Goal: Task Accomplishment & Management: Complete application form

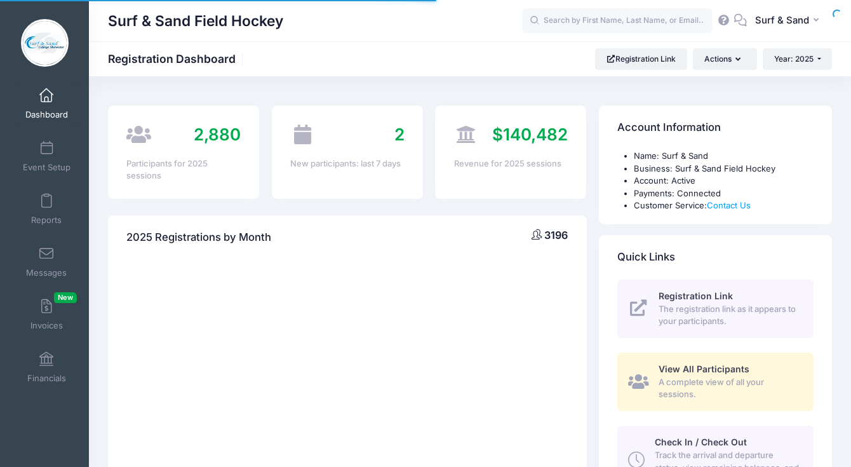
select select
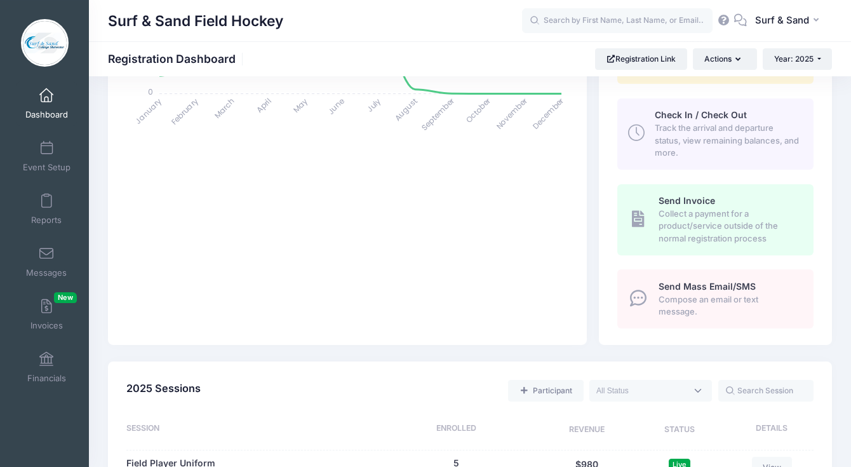
scroll to position [435, 0]
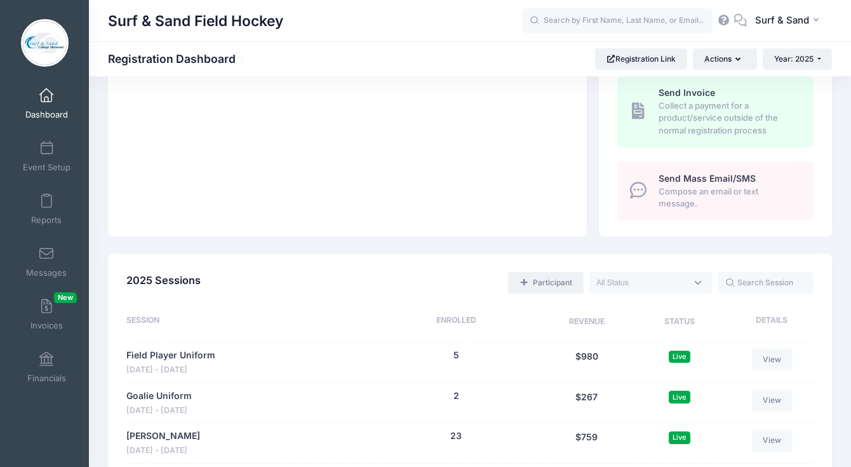
click at [559, 286] on link "Participant" at bounding box center [545, 283] width 75 height 22
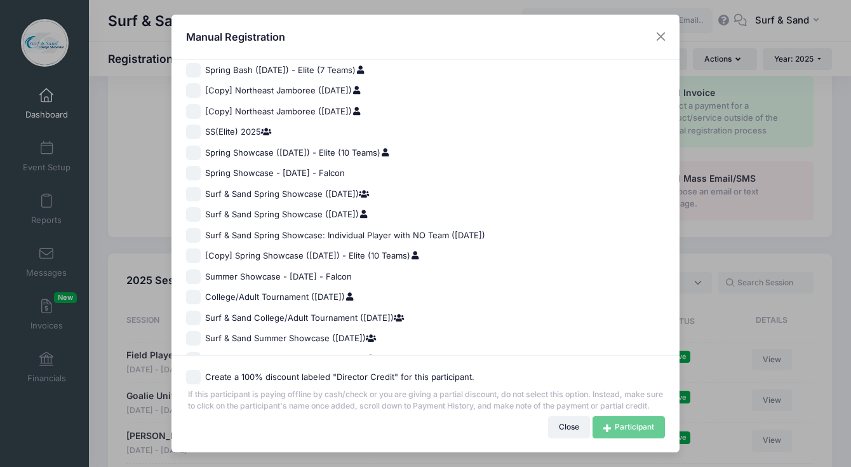
scroll to position [898, 0]
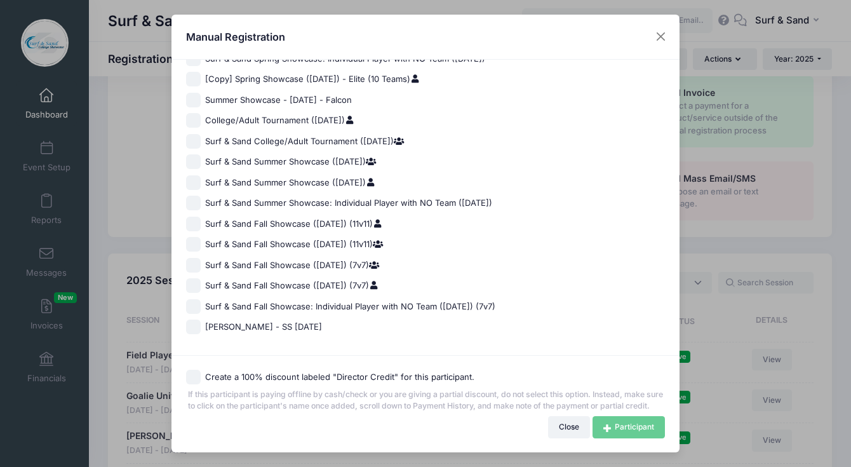
click at [312, 279] on span "Surf & Sand Fall Showcase ([DATE]) (7v7)" at bounding box center [292, 285] width 174 height 13
click at [201, 278] on input "Surf & Sand Fall Showcase ([DATE]) (7v7)" at bounding box center [193, 285] width 15 height 15
checkbox input "true"
click at [629, 434] on link "Participant" at bounding box center [629, 427] width 72 height 22
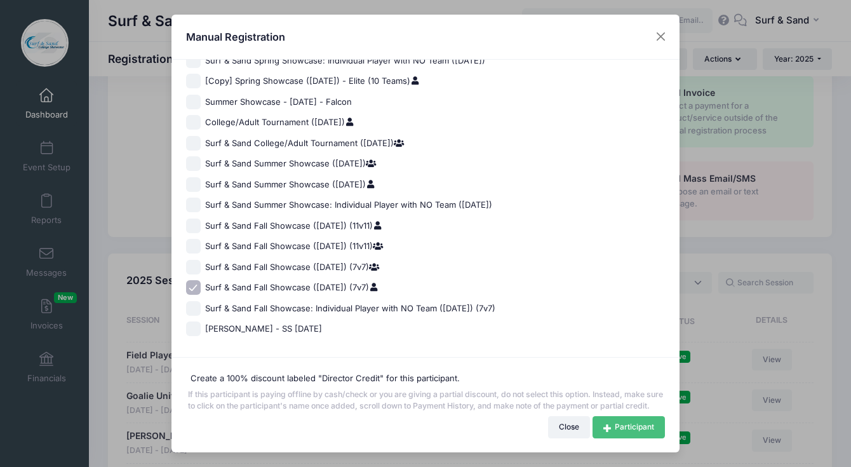
scroll to position [895, 0]
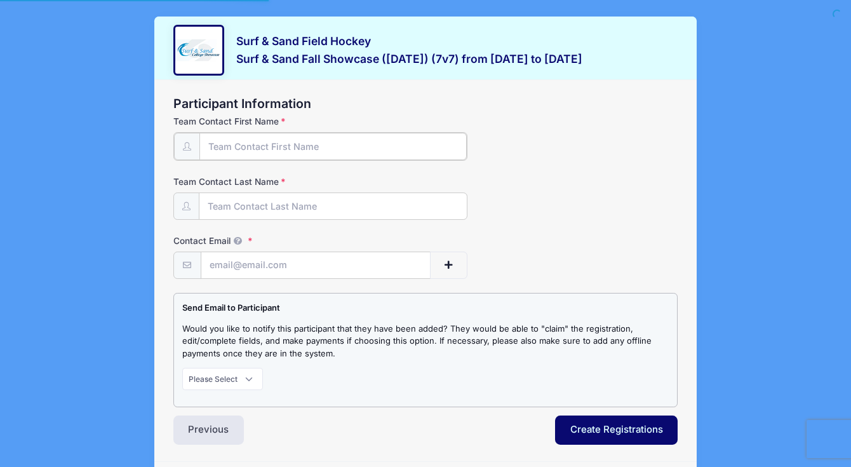
click at [354, 135] on input "Team Contact First Name" at bounding box center [333, 146] width 268 height 27
type input "Jill"
type input "DiSanti"
type input "surfnsandfieldhockey@gmail.com"
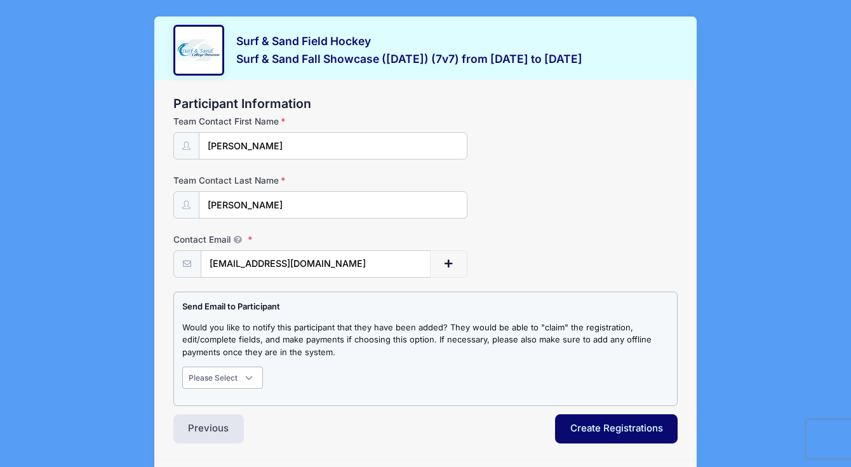
select select "1"
click option "Notify" at bounding box center [0, 0] width 0 height 0
click at [640, 422] on button "Create Registrations" at bounding box center [616, 428] width 123 height 29
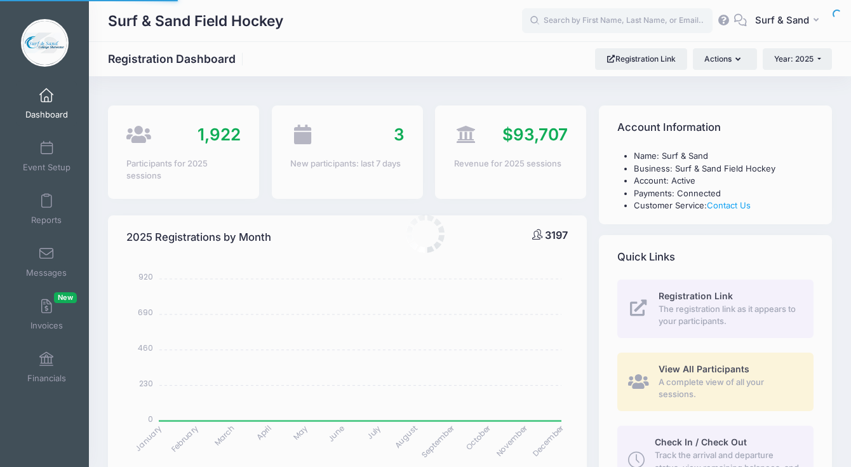
select select
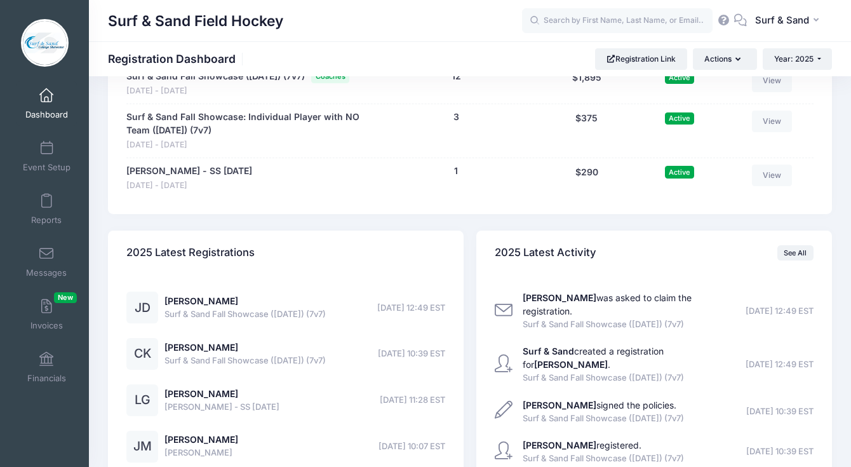
scroll to position [2872, 0]
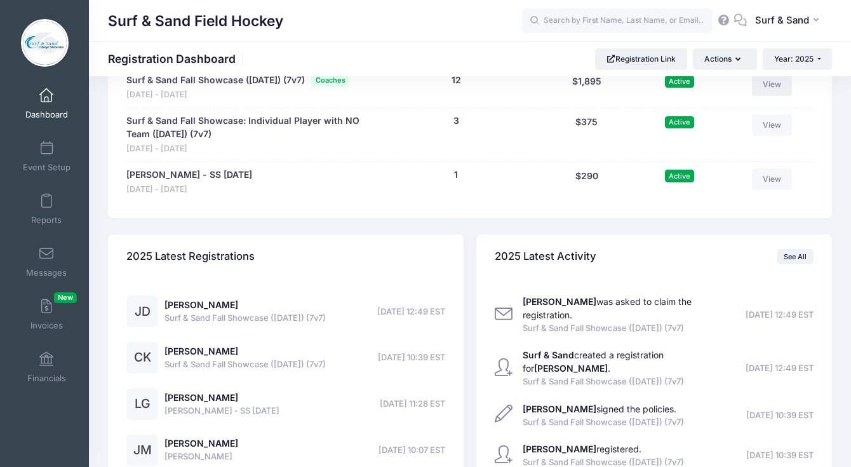
click at [781, 95] on link "View" at bounding box center [772, 85] width 41 height 22
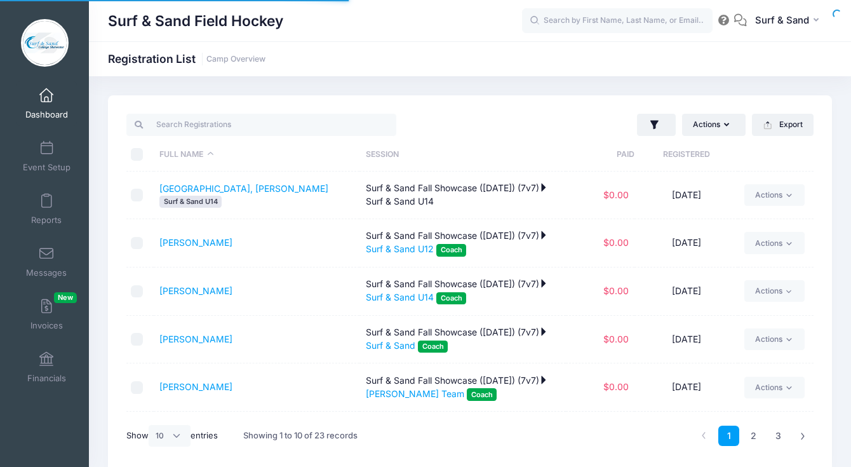
select select "10"
click at [655, 121] on icon "button" at bounding box center [654, 124] width 8 height 9
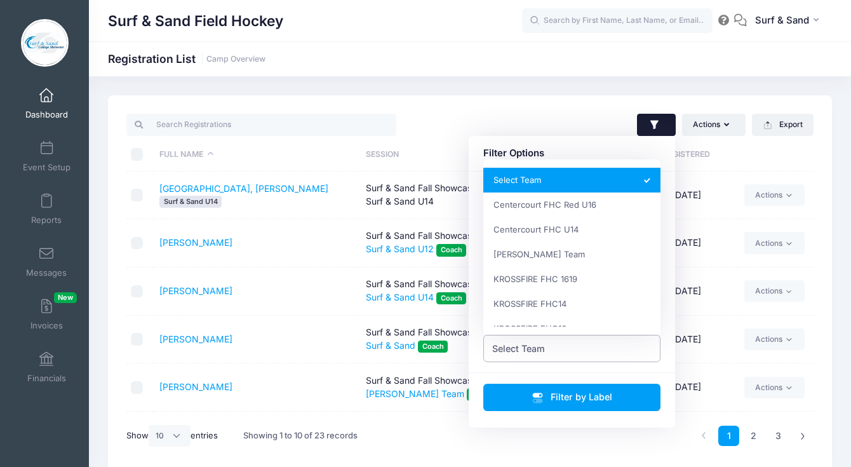
click at [594, 351] on span "Select Team" at bounding box center [572, 348] width 178 height 27
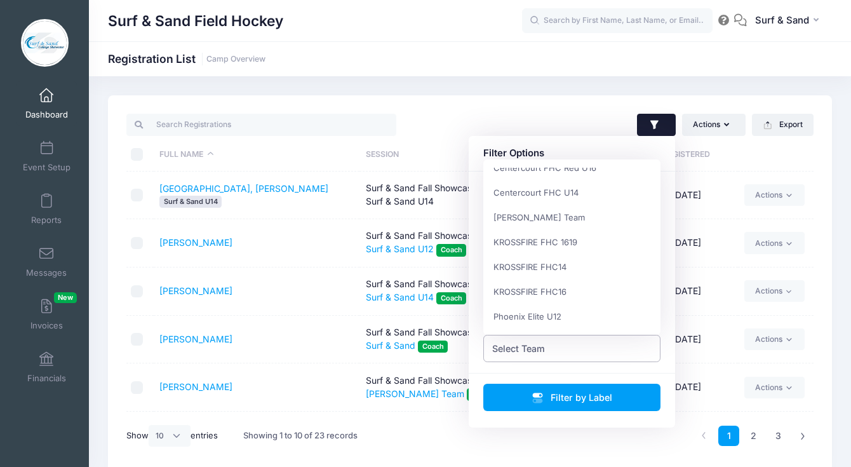
scroll to position [7, 0]
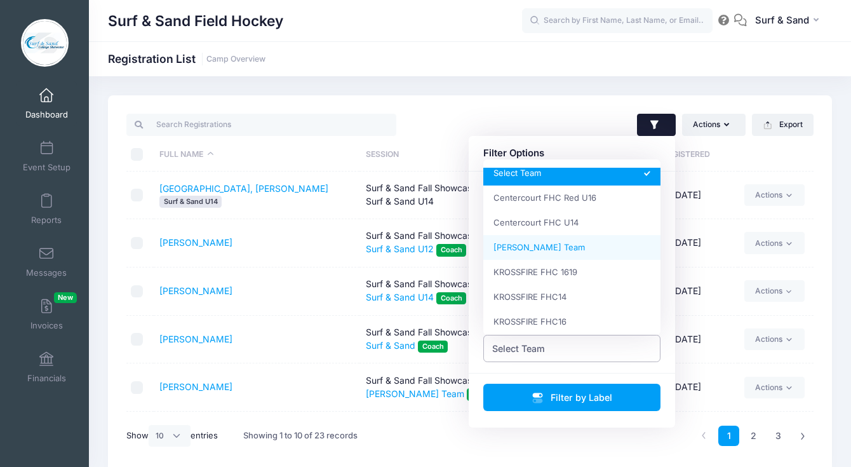
select select "Jill DiSanti Team"
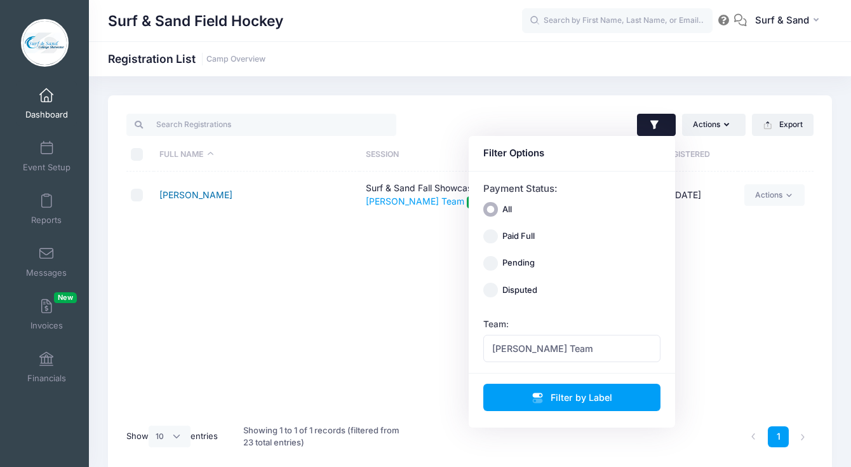
click at [198, 190] on link "DiSanti, Jill" at bounding box center [195, 194] width 73 height 11
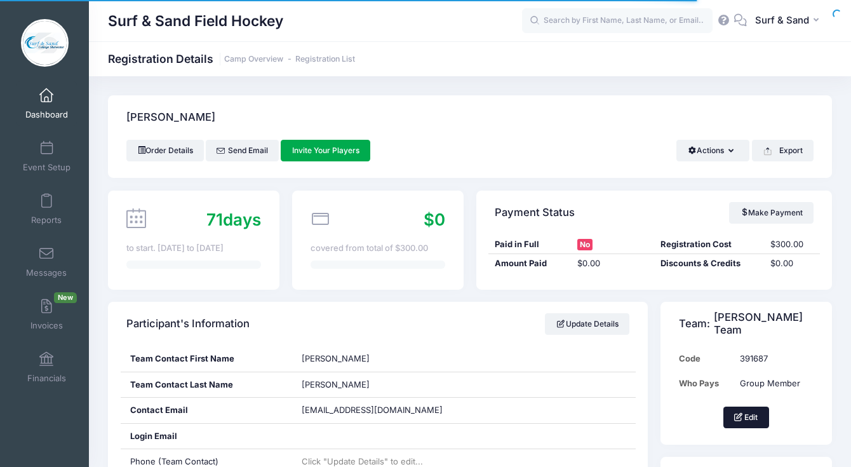
click at [735, 413] on button "Edit" at bounding box center [746, 418] width 46 height 22
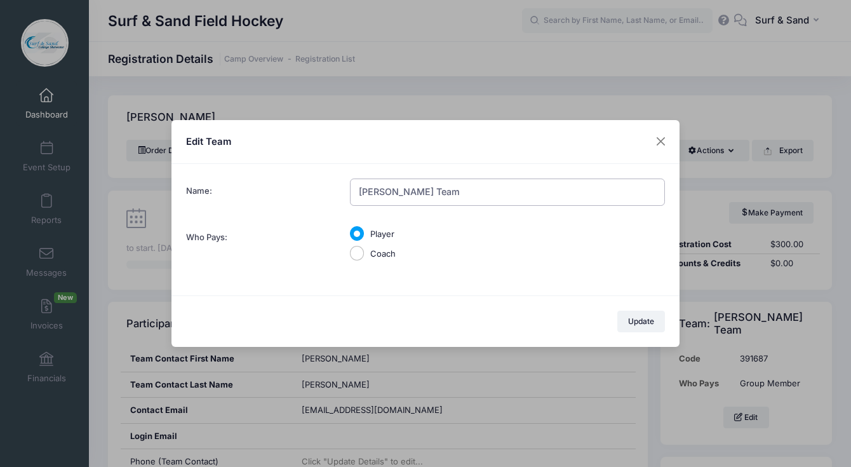
click at [441, 194] on input "Jill DiSanti Team" at bounding box center [507, 191] width 315 height 27
type input "Surf & Sand U10"
click at [643, 325] on button "Update" at bounding box center [641, 322] width 48 height 22
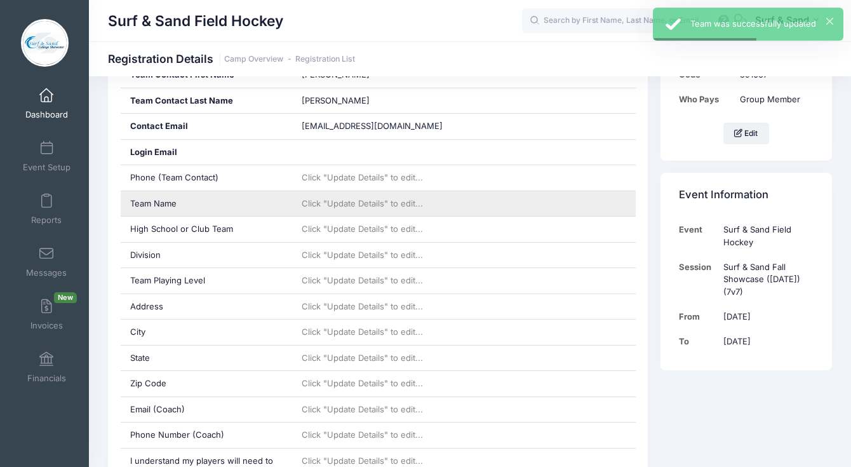
scroll to position [234, 0]
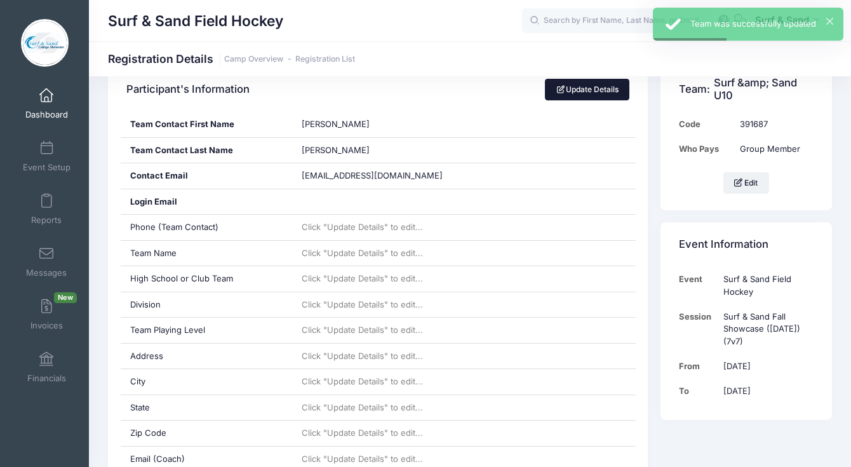
click at [591, 92] on link "Update Details" at bounding box center [587, 90] width 84 height 22
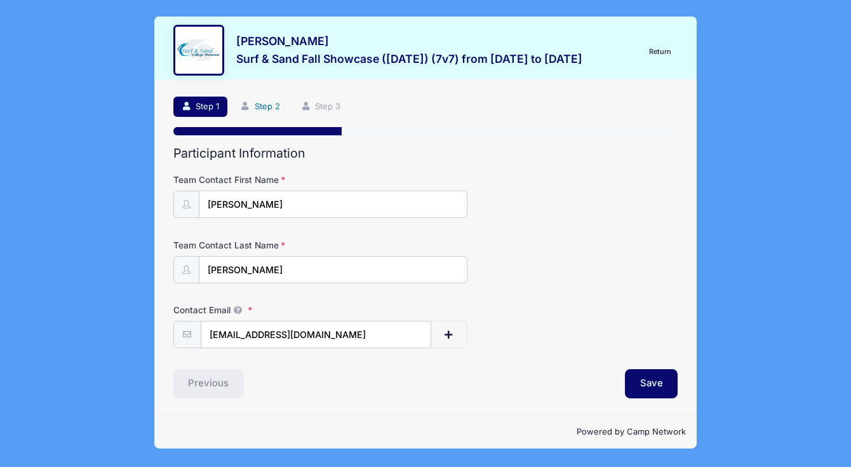
click at [267, 106] on link "Step 2" at bounding box center [260, 107] width 57 height 21
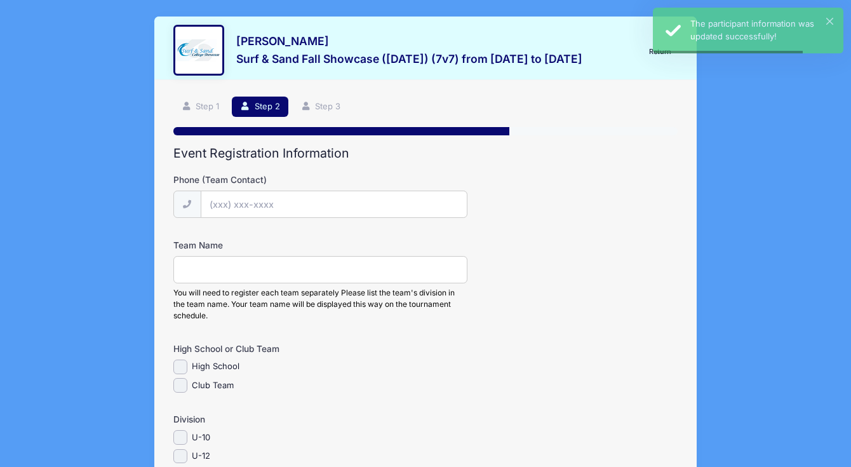
scroll to position [158, 0]
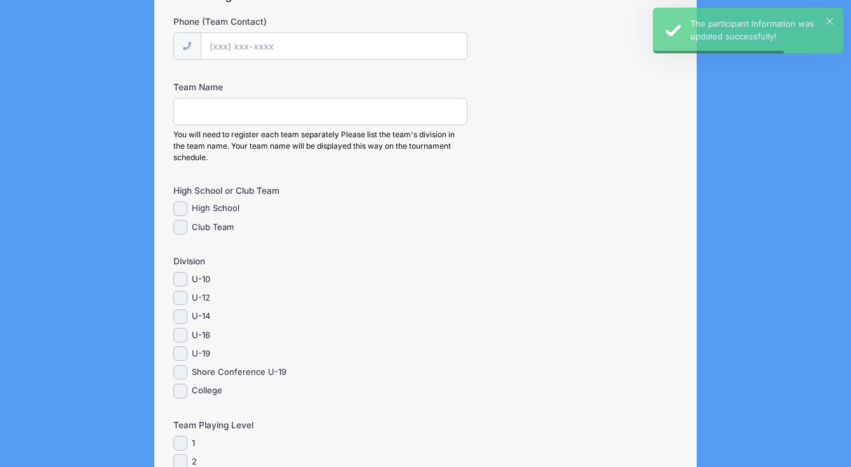
click at [205, 280] on label "U-10" at bounding box center [201, 279] width 18 height 13
click at [188, 280] on input "U-10" at bounding box center [180, 279] width 15 height 15
checkbox input "true"
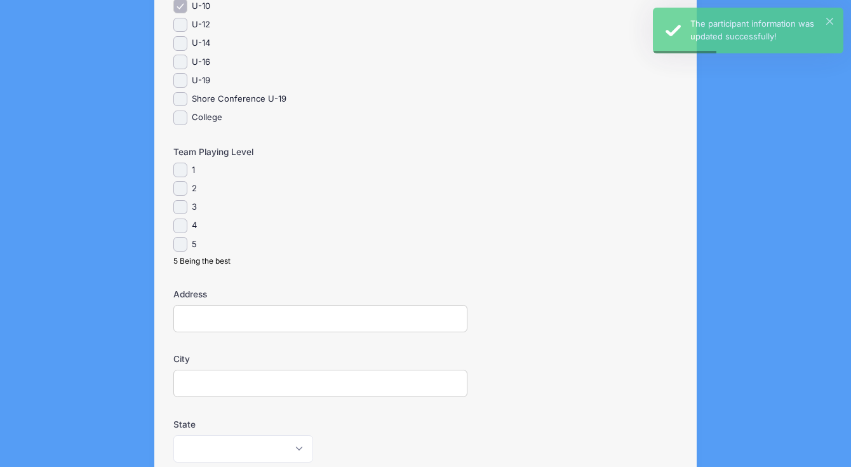
scroll to position [8, 0]
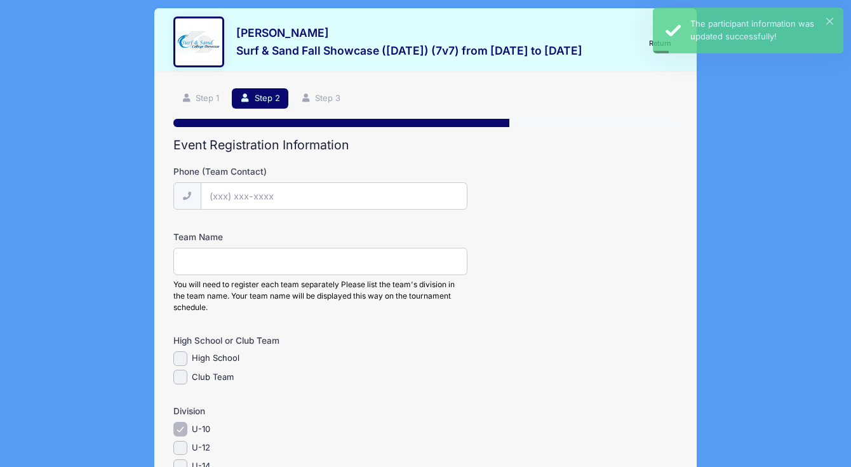
click at [293, 286] on div "You will need to register each team separately Please list the team's division …" at bounding box center [320, 296] width 295 height 34
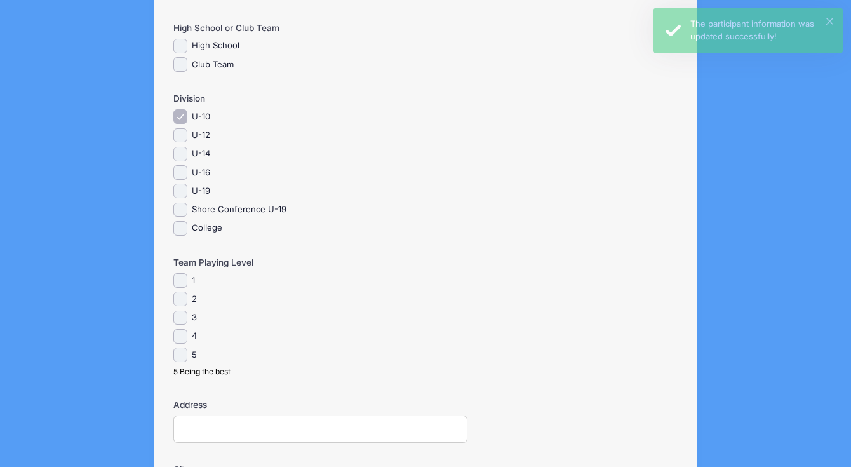
scroll to position [738, 0]
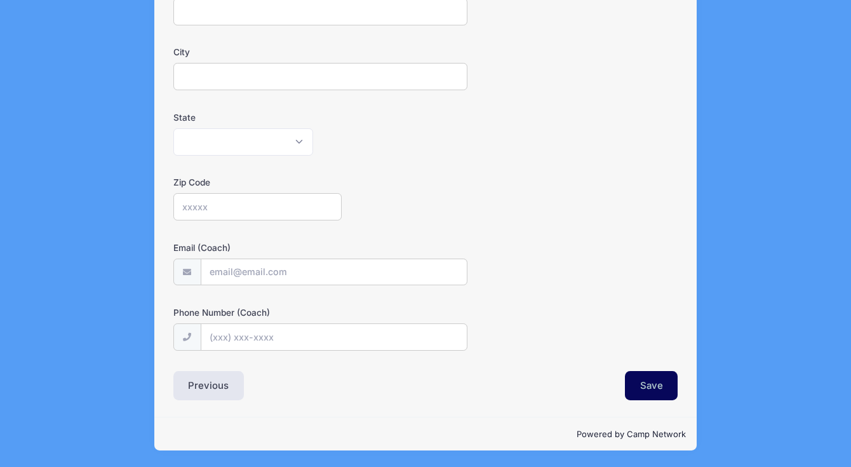
click at [638, 376] on button "Save" at bounding box center [651, 385] width 53 height 29
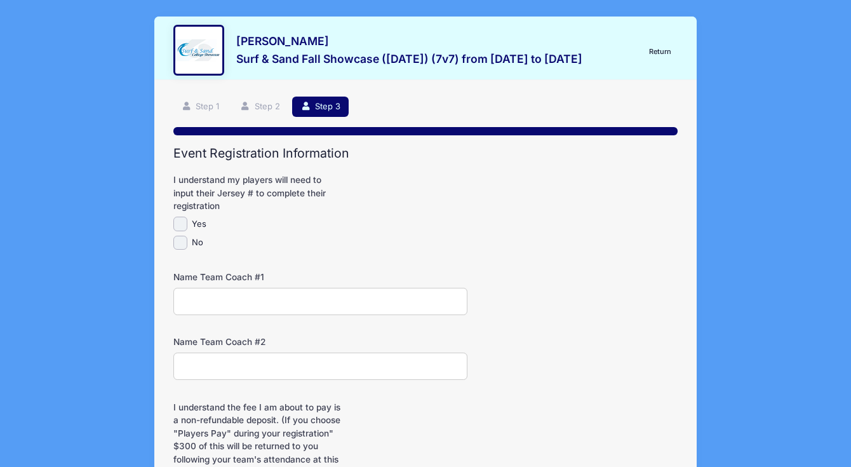
scroll to position [199, 0]
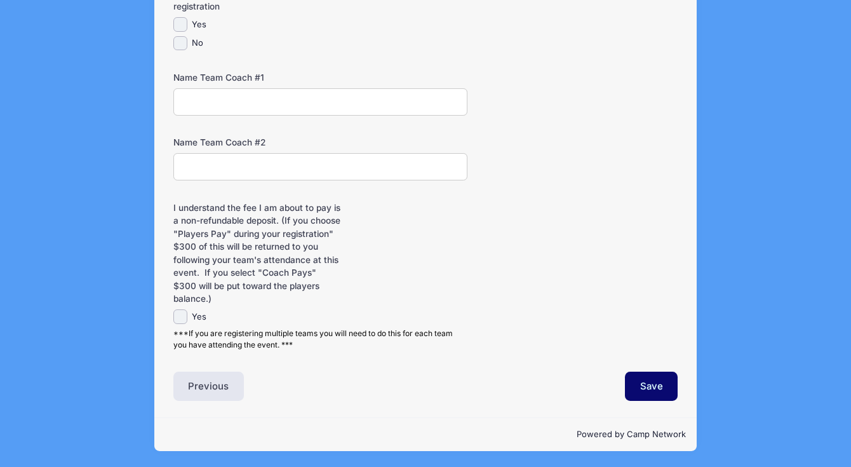
click at [645, 370] on div "Event Registration Information I understand my players will need to input their…" at bounding box center [425, 174] width 505 height 454
click at [645, 388] on button "Save" at bounding box center [651, 386] width 53 height 29
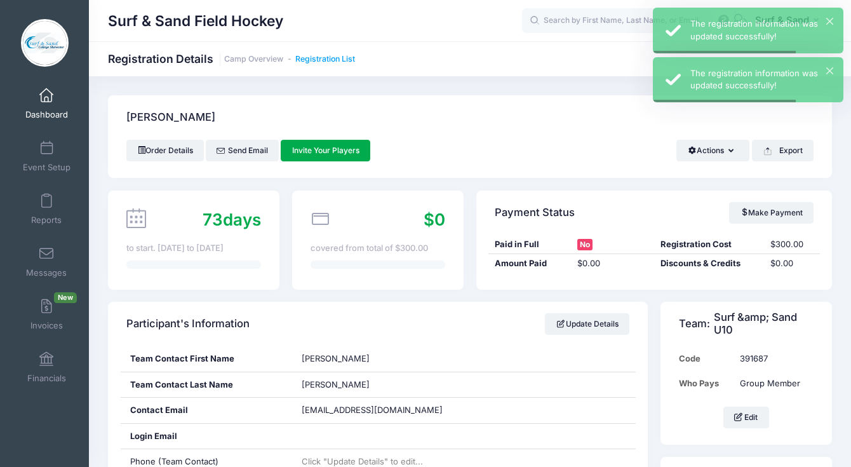
click at [327, 58] on link "Registration List" at bounding box center [325, 60] width 60 height 10
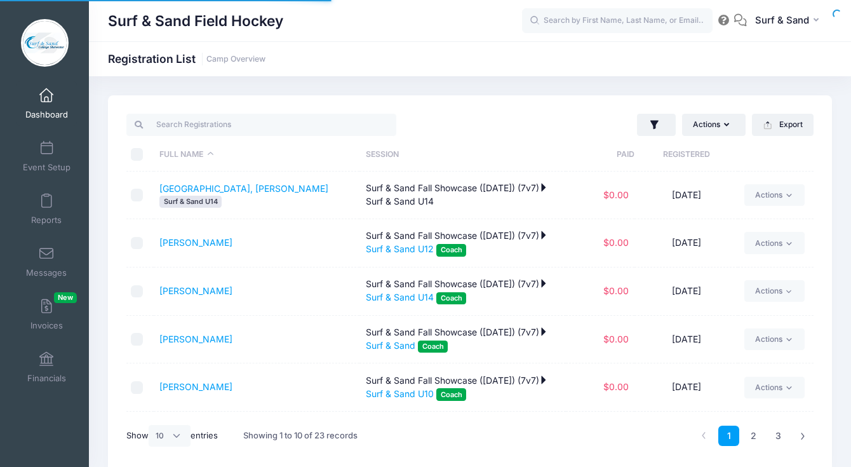
select select "10"
click at [668, 113] on div "Actions Assign Labels Send Email Send Payment Reminder Send Document Upload Rem…" at bounding box center [645, 125] width 350 height 26
click at [661, 120] on button "button" at bounding box center [656, 125] width 39 height 23
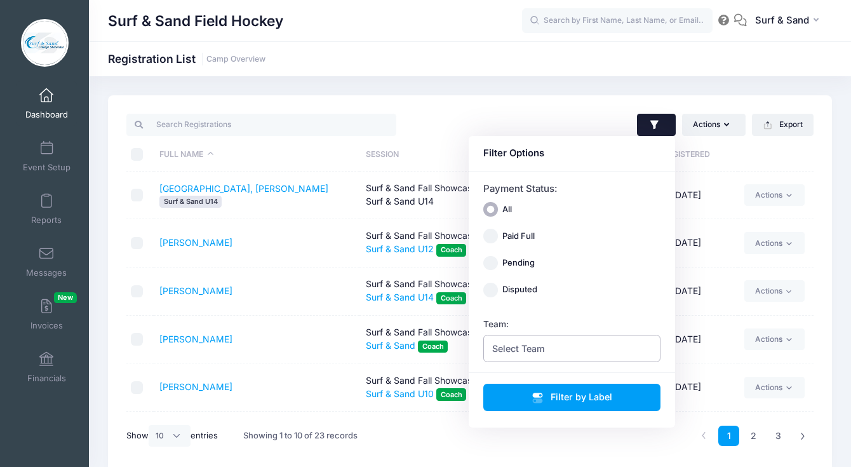
click at [575, 347] on span "Select Team" at bounding box center [572, 348] width 178 height 27
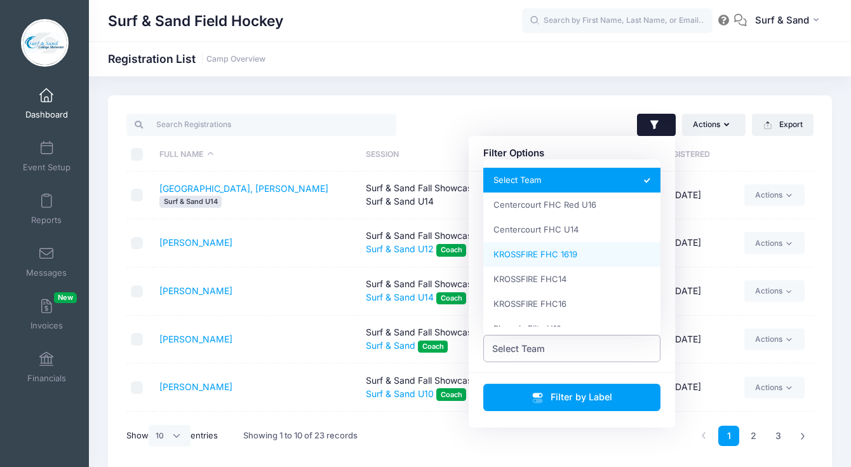
scroll to position [163, 0]
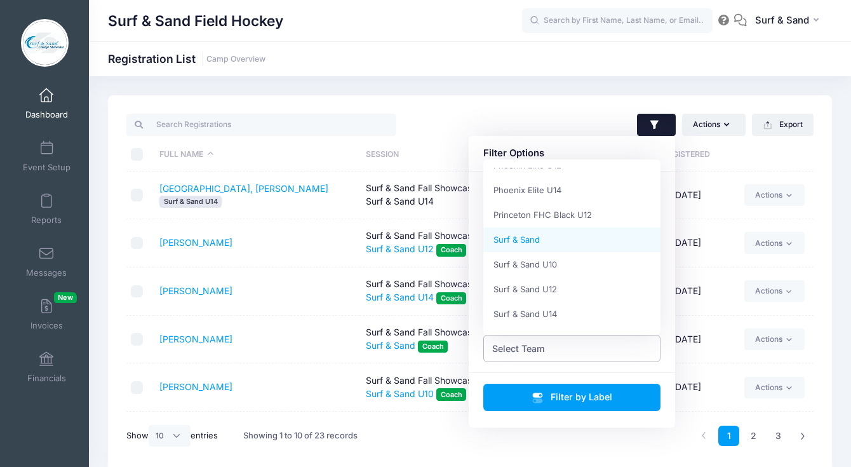
select select "Surf & Sand"
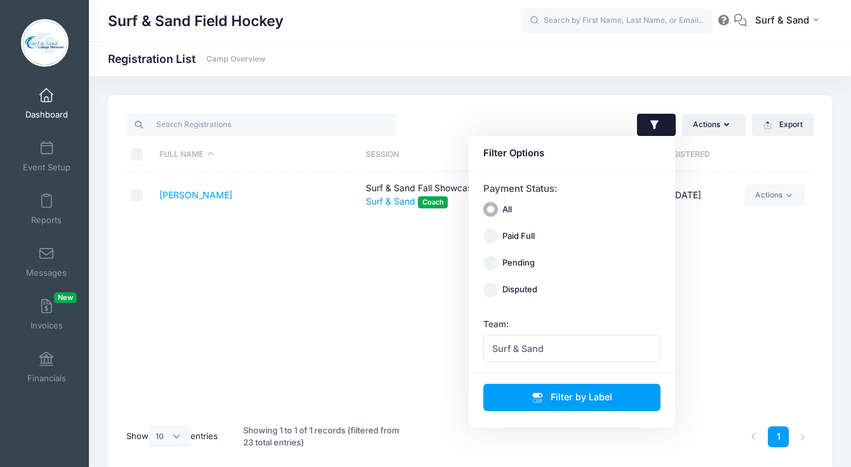
click at [192, 189] on td "[PERSON_NAME]" at bounding box center [257, 195] width 206 height 48
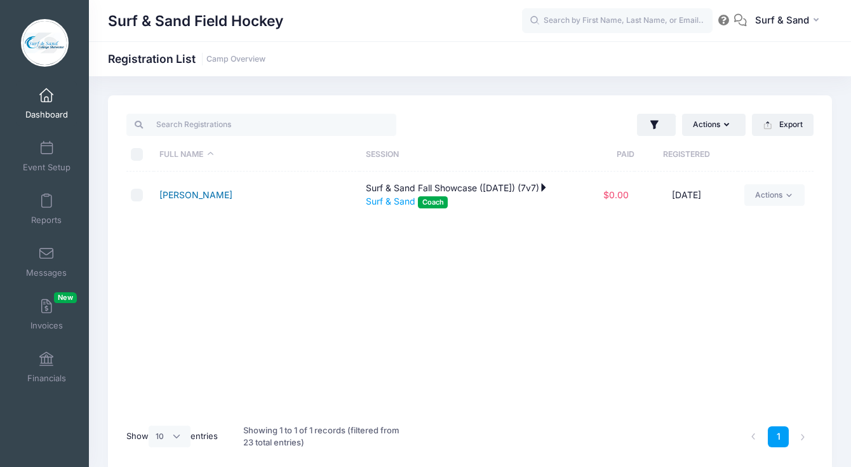
click at [194, 194] on link "[PERSON_NAME]" at bounding box center [195, 194] width 73 height 11
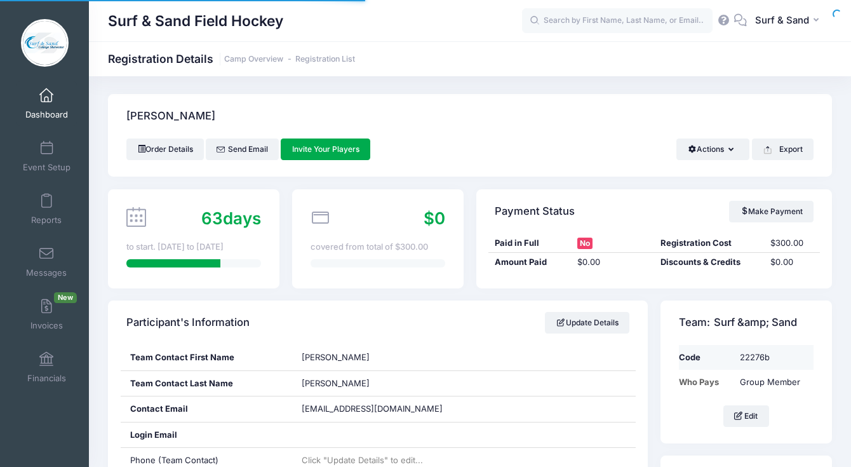
scroll to position [1, 0]
drag, startPoint x: 776, startPoint y: 362, endPoint x: 729, endPoint y: 359, distance: 46.5
click at [729, 359] on tr "Code 22276b" at bounding box center [746, 357] width 135 height 25
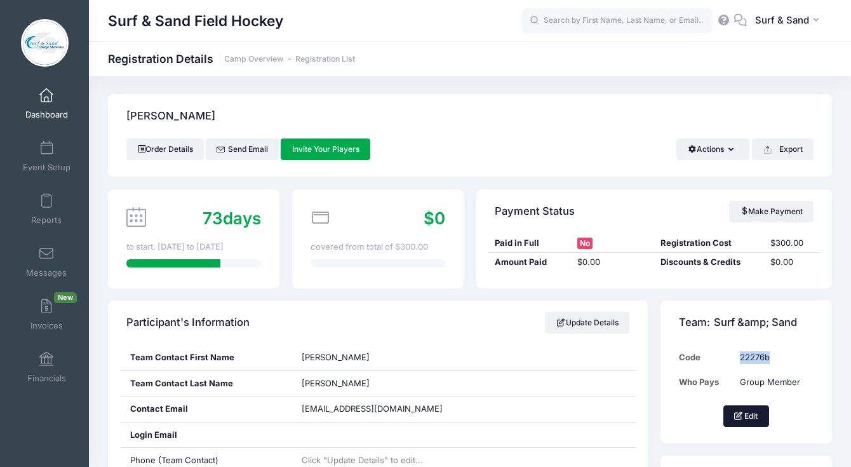
click at [762, 412] on button "Edit" at bounding box center [746, 416] width 46 height 22
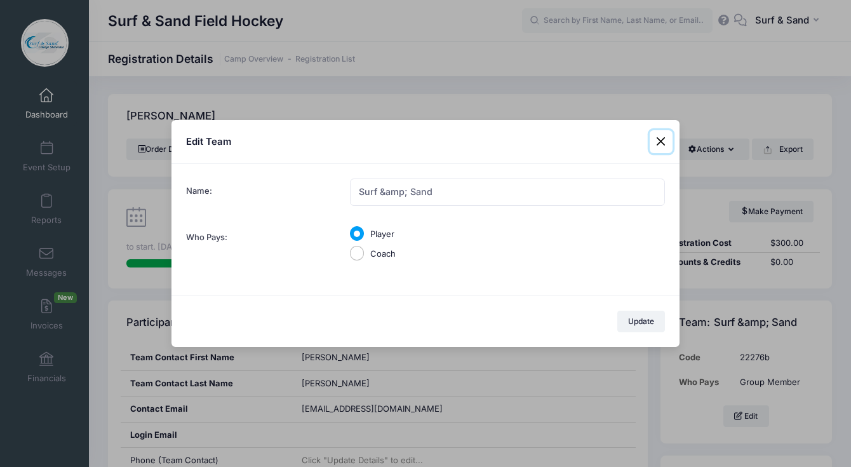
click at [663, 141] on button at bounding box center [661, 141] width 23 height 23
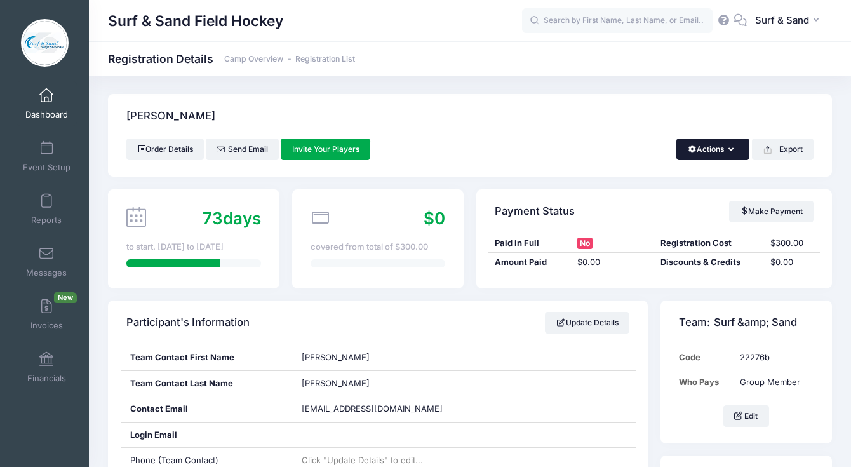
click at [704, 154] on button "Actions" at bounding box center [712, 149] width 73 height 22
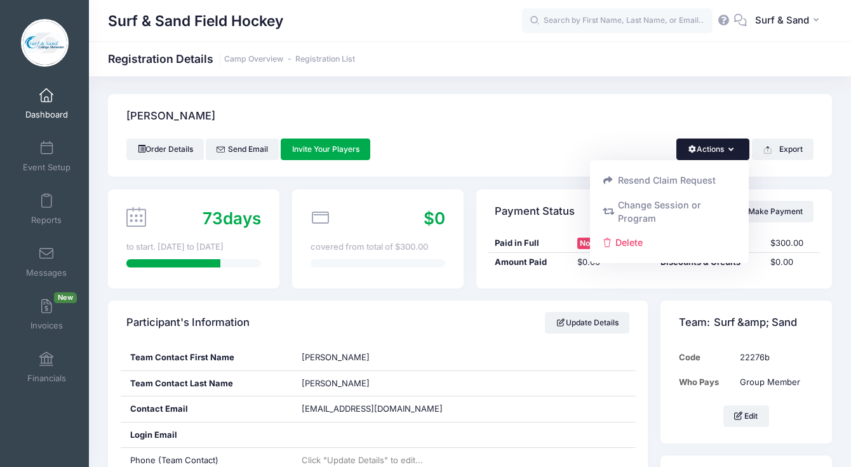
click at [713, 114] on div "[PERSON_NAME]" at bounding box center [470, 116] width 724 height 44
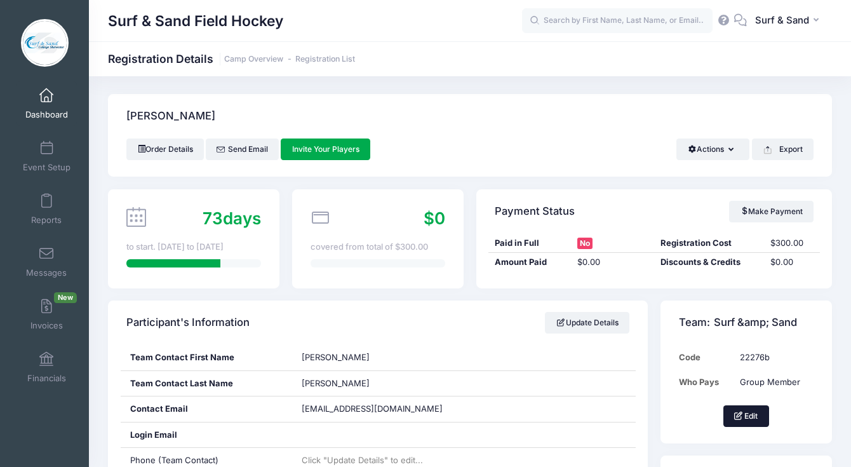
click at [745, 416] on button "Edit" at bounding box center [746, 416] width 46 height 22
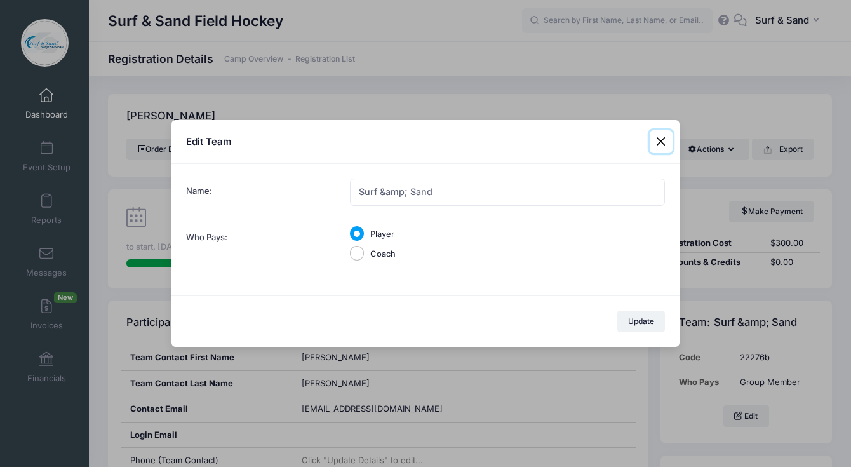
click at [659, 140] on button at bounding box center [661, 141] width 23 height 23
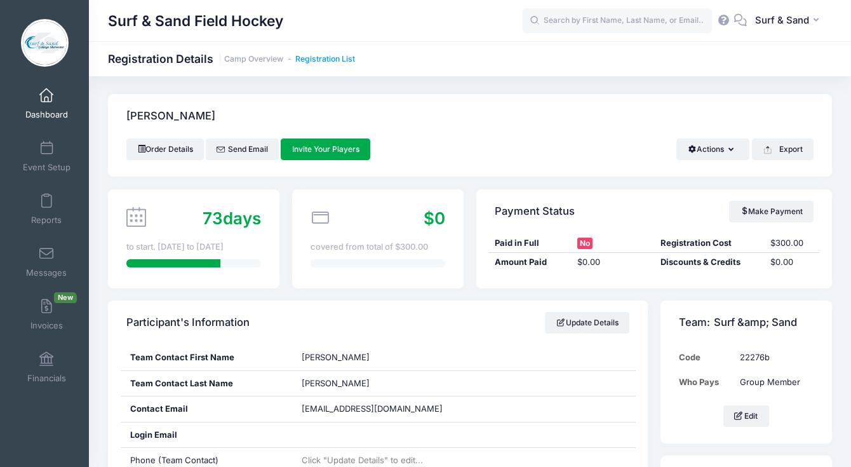
click at [339, 57] on link "Registration List" at bounding box center [325, 60] width 60 height 10
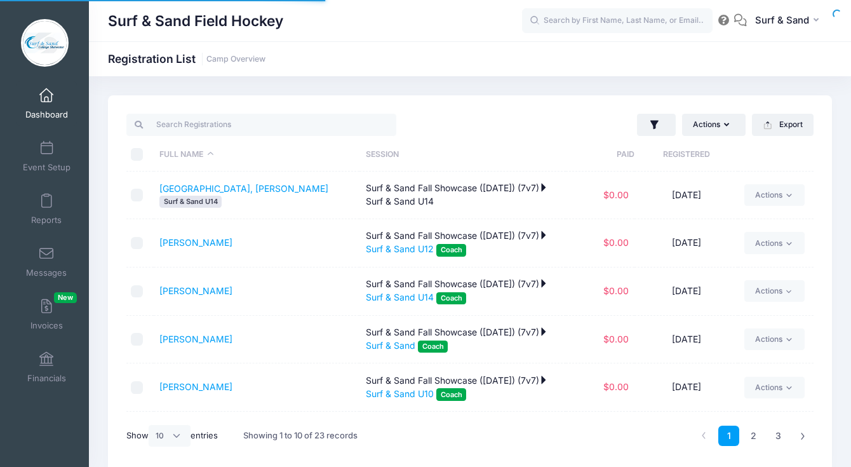
select select "10"
click at [661, 130] on button "button" at bounding box center [656, 125] width 39 height 23
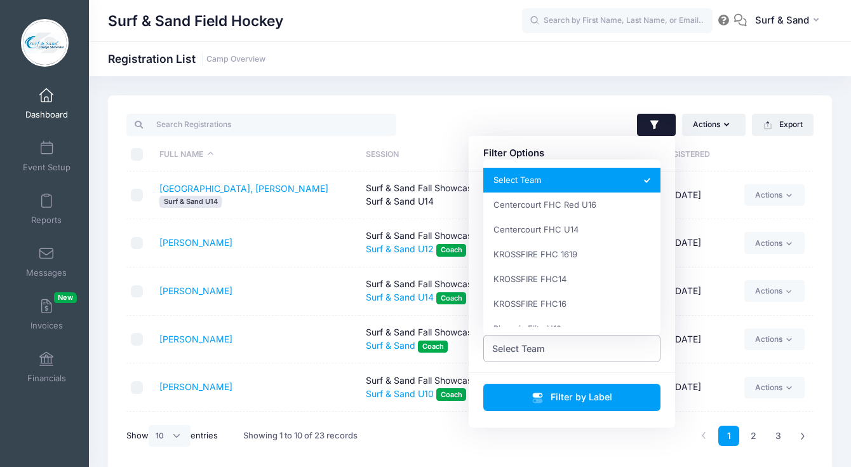
click at [603, 345] on span "Select Team" at bounding box center [572, 348] width 178 height 27
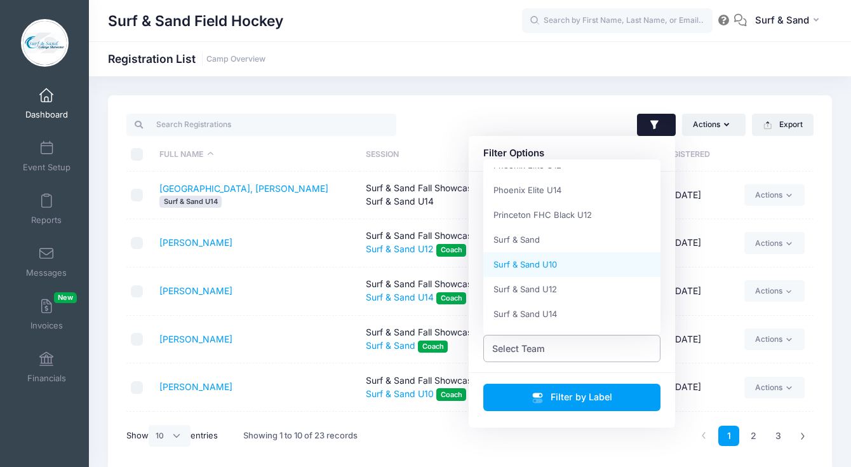
select select "Surf & Sand U10"
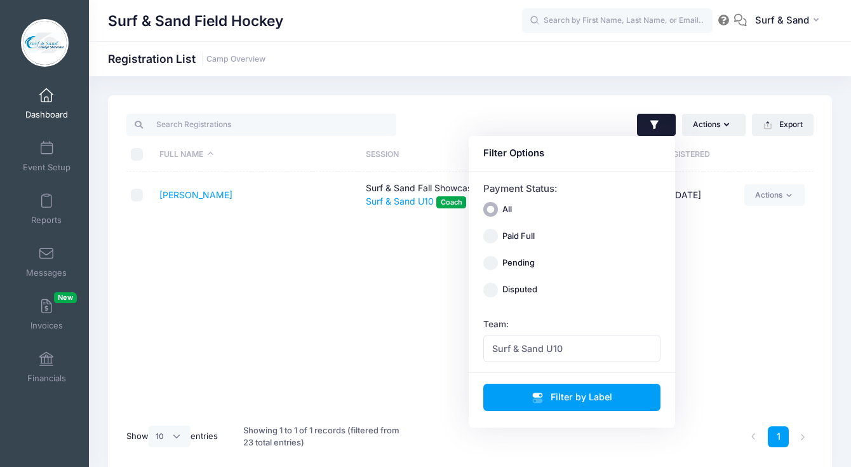
click at [269, 249] on div "Full Name Session Paid Registered DiSanti, Jill Surf & Sand Fall Showcase (Nov …" at bounding box center [469, 293] width 687 height 245
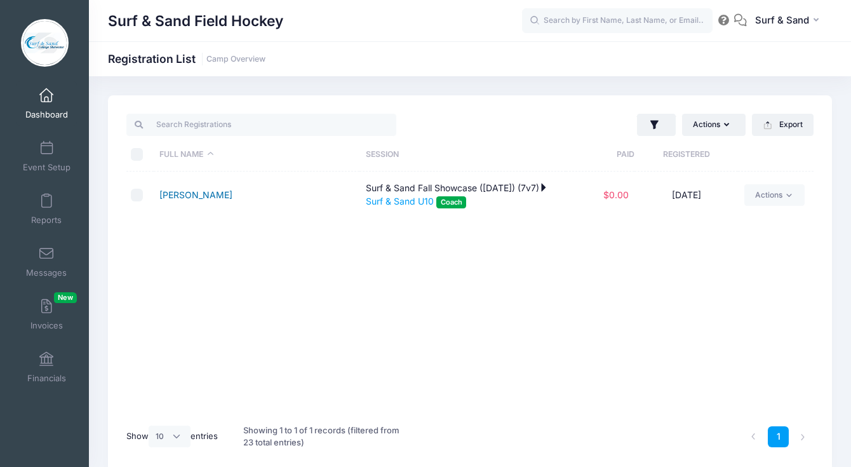
click at [203, 196] on link "[PERSON_NAME]" at bounding box center [195, 194] width 73 height 11
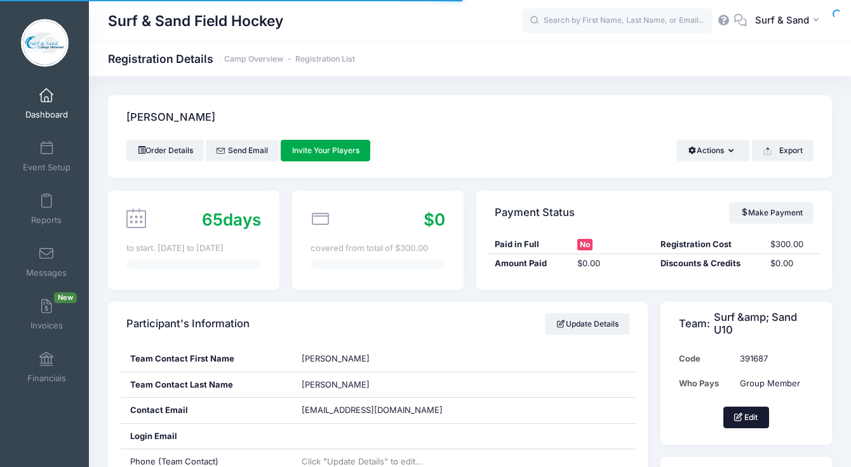
click at [760, 417] on button "Edit" at bounding box center [746, 418] width 46 height 22
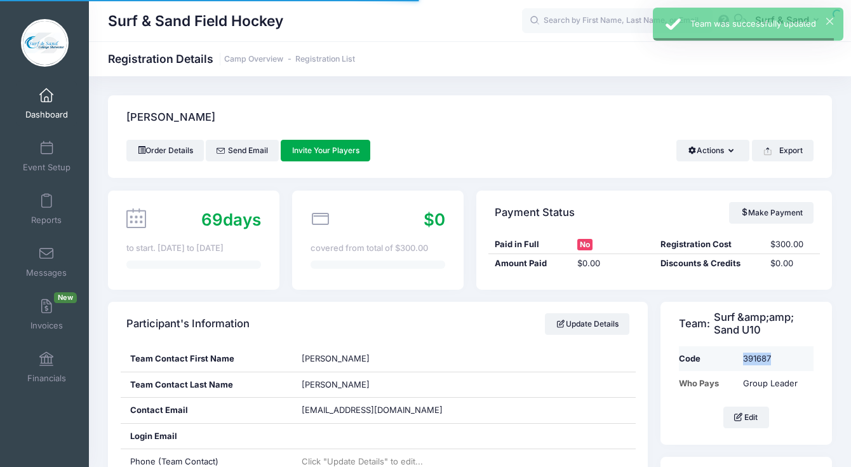
drag, startPoint x: 750, startPoint y: 361, endPoint x: 718, endPoint y: 361, distance: 31.8
click at [718, 361] on tr "Code 391687" at bounding box center [746, 358] width 135 height 25
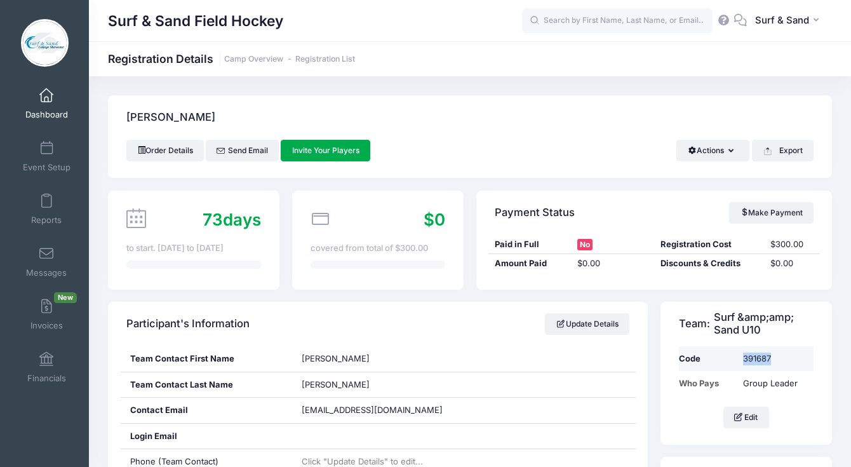
click at [757, 361] on td "391687" at bounding box center [775, 358] width 76 height 25
copy td "391687"
